Goal: Task Accomplishment & Management: Manage account settings

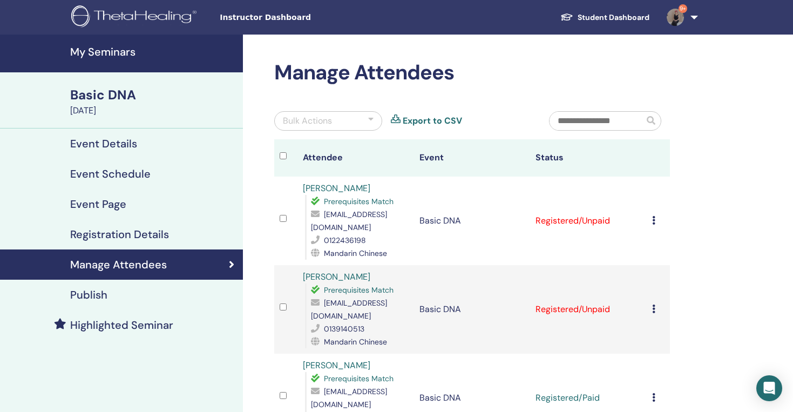
click at [361, 124] on div "Bulk Actions" at bounding box center [328, 120] width 108 height 19
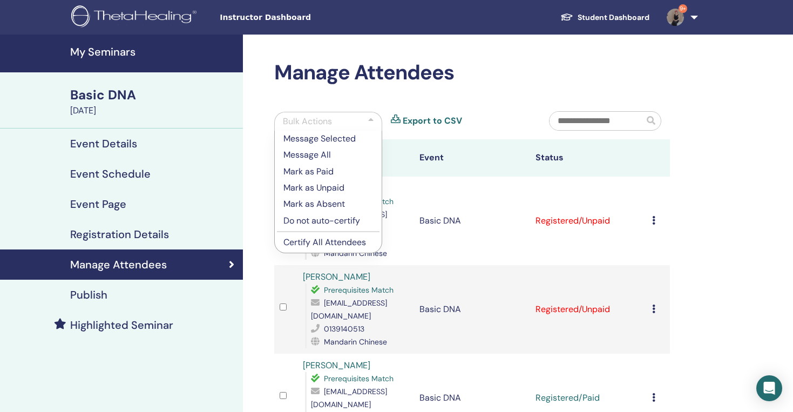
click at [334, 176] on p "Mark as Paid" at bounding box center [328, 171] width 90 height 13
